Goal: Navigation & Orientation: Find specific page/section

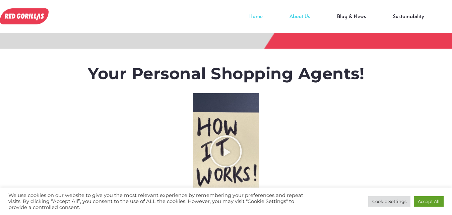
click at [296, 17] on link "About Us" at bounding box center [300, 21] width 48 height 10
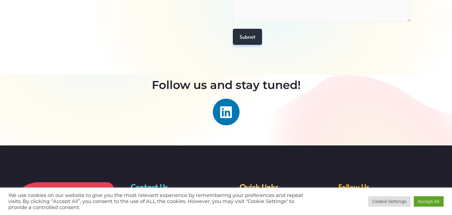
scroll to position [567, 0]
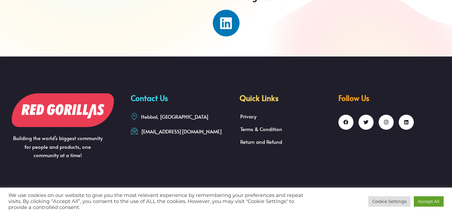
click at [246, 100] on h2 "Quick Links" at bounding box center [285, 97] width 92 height 9
click at [82, 107] on img at bounding box center [63, 110] width 102 height 34
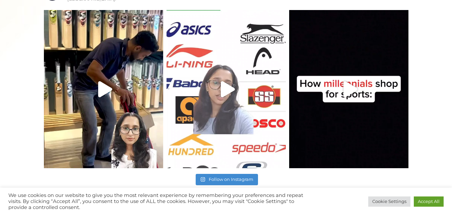
scroll to position [453, 0]
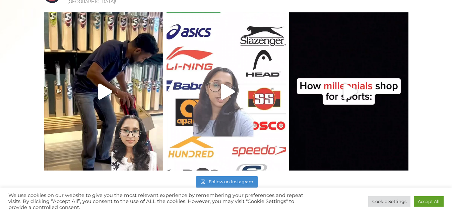
click at [223, 87] on icon "Play" at bounding box center [228, 92] width 14 height 16
